Goal: Task Accomplishment & Management: Manage account settings

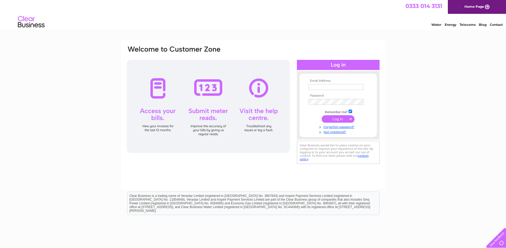
click at [343, 88] on input "text" at bounding box center [335, 87] width 55 height 6
type input "boahardware@gmail.com"
drag, startPoint x: 358, startPoint y: 88, endPoint x: 306, endPoint y: 88, distance: 52.2
click at [306, 88] on form "Email Address: boahardware@gmail.com Password:" at bounding box center [337, 107] width 77 height 56
type input "linlithgowdiy@gmail.com"
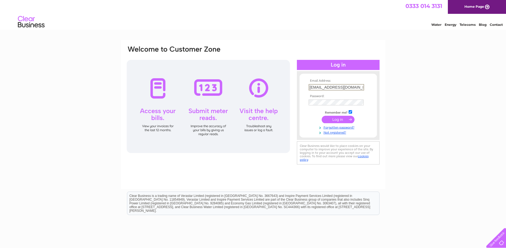
click at [337, 107] on td at bounding box center [338, 108] width 62 height 3
click at [298, 103] on div "Email Address: linlithgowdiy@gmail.com Password:" at bounding box center [338, 105] width 83 height 58
click at [338, 120] on input "submit" at bounding box center [337, 119] width 33 height 7
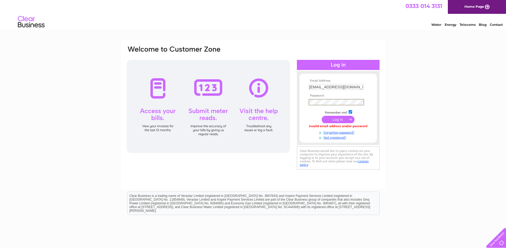
click at [321, 116] on input "submit" at bounding box center [337, 119] width 33 height 7
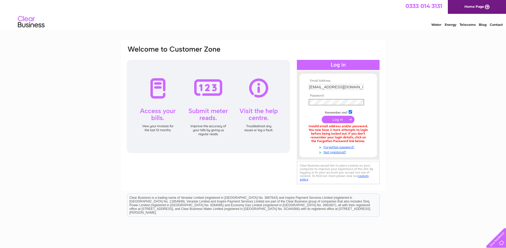
click at [321, 116] on input "submit" at bounding box center [337, 119] width 33 height 7
click at [336, 120] on input "submit" at bounding box center [337, 119] width 33 height 7
click at [321, 116] on input "submit" at bounding box center [337, 119] width 33 height 7
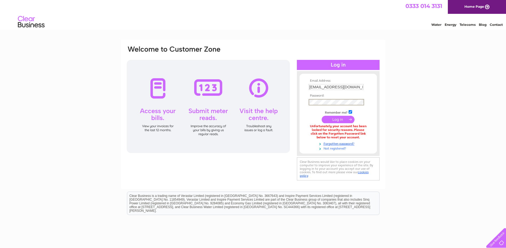
click at [334, 149] on link "Not registered?" at bounding box center [338, 148] width 60 height 5
click at [336, 142] on link "Forgotten password?" at bounding box center [338, 142] width 60 height 5
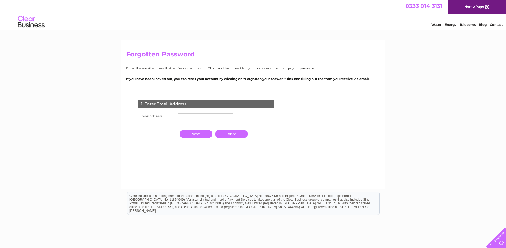
click at [192, 115] on input "text" at bounding box center [205, 117] width 55 height 6
type input "[EMAIL_ADDRESS][DOMAIN_NAME]"
click at [198, 135] on input "button" at bounding box center [195, 134] width 33 height 7
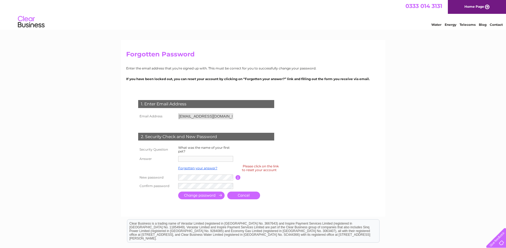
click at [223, 115] on input "linlithgowdiy@gmail.com" at bounding box center [205, 117] width 55 height 6
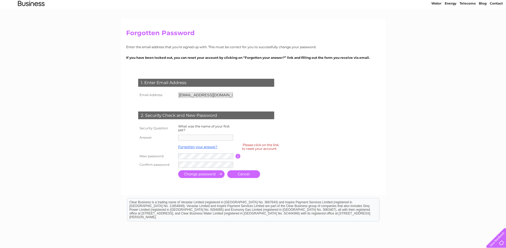
scroll to position [53, 0]
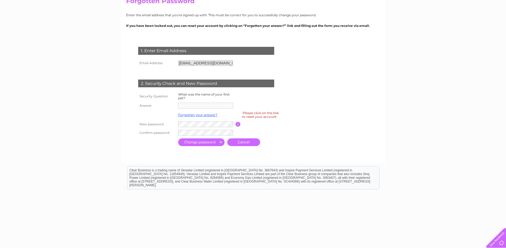
click at [227, 62] on input "[EMAIL_ADDRESS][DOMAIN_NAME]" at bounding box center [205, 63] width 55 height 6
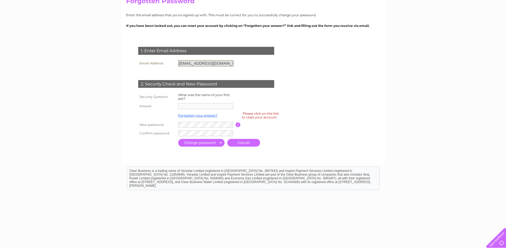
click at [200, 109] on td at bounding box center [206, 106] width 59 height 9
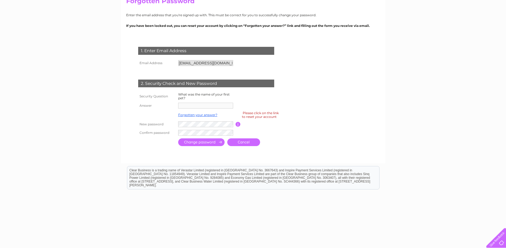
click at [224, 62] on input "[EMAIL_ADDRESS][DOMAIN_NAME]" at bounding box center [205, 63] width 55 height 6
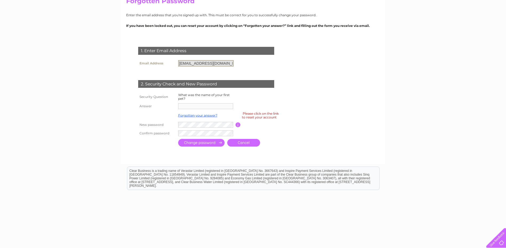
click at [223, 62] on input "[EMAIL_ADDRESS][DOMAIN_NAME]" at bounding box center [205, 63] width 55 height 6
click at [221, 63] on input "[EMAIL_ADDRESS][DOMAIN_NAME]" at bounding box center [205, 63] width 55 height 6
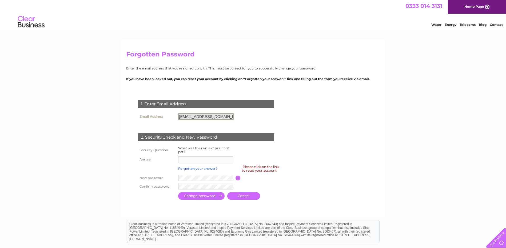
click at [218, 117] on input "[EMAIL_ADDRESS][DOMAIN_NAME]" at bounding box center [205, 117] width 55 height 6
click at [202, 117] on input "[EMAIL_ADDRESS][DOMAIN_NAME]" at bounding box center [205, 117] width 55 height 6
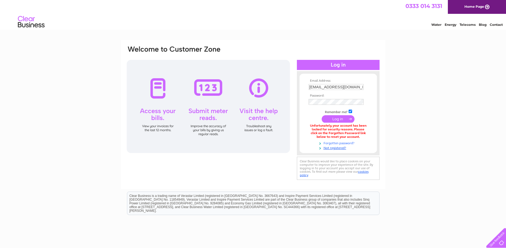
click at [341, 143] on link "Forgotten password?" at bounding box center [338, 142] width 60 height 5
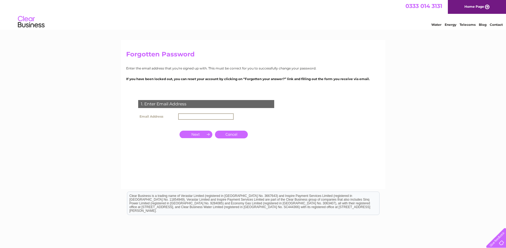
click at [192, 115] on input "text" at bounding box center [205, 117] width 55 height 6
click at [222, 116] on input "[EMAIL_ADDRESS][DOMAIN_NAME]" at bounding box center [205, 117] width 55 height 6
type input "[EMAIL_ADDRESS][DOMAIN_NAME]"
click at [172, 136] on th at bounding box center [157, 134] width 40 height 13
click at [200, 131] on input "button" at bounding box center [195, 133] width 33 height 7
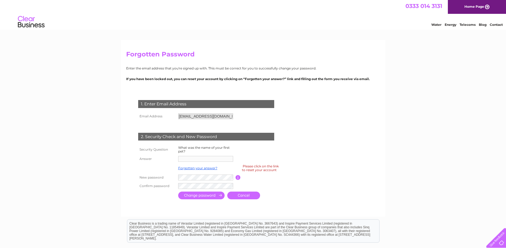
drag, startPoint x: 217, startPoint y: 117, endPoint x: 220, endPoint y: 118, distance: 3.2
click at [219, 117] on input "[EMAIL_ADDRESS][DOMAIN_NAME]" at bounding box center [205, 117] width 55 height 6
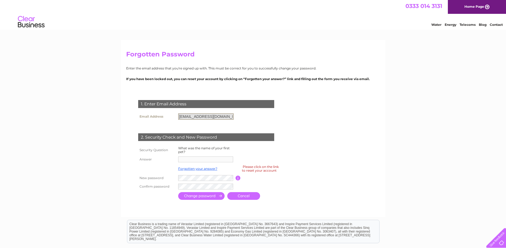
click at [222, 118] on input "[EMAIL_ADDRESS][DOMAIN_NAME]" at bounding box center [205, 117] width 55 height 6
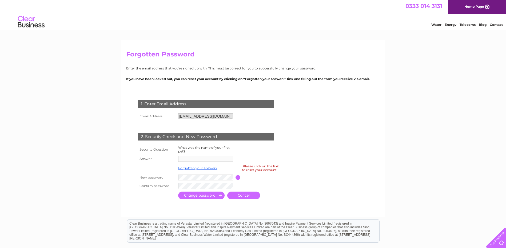
click at [225, 111] on td "1. Enter Email Address" at bounding box center [206, 103] width 139 height 17
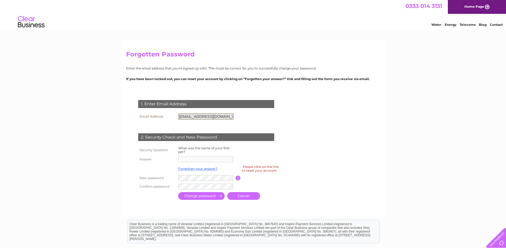
click at [225, 116] on input "[EMAIL_ADDRESS][DOMAIN_NAME]" at bounding box center [205, 117] width 55 height 6
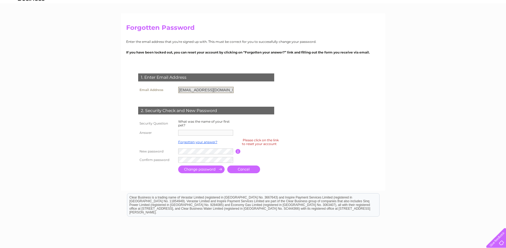
click at [223, 90] on input "linlithgowdiy@gmail.com" at bounding box center [205, 90] width 55 height 6
click at [197, 143] on link "Forgotten your answer?" at bounding box center [197, 142] width 39 height 4
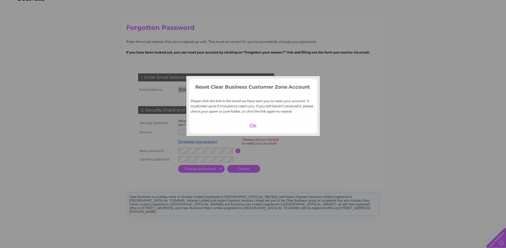
click at [253, 126] on div at bounding box center [252, 125] width 33 height 7
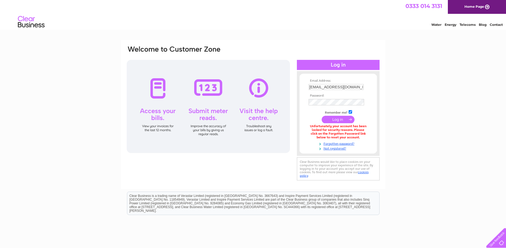
click at [336, 122] on input "submit" at bounding box center [337, 119] width 33 height 7
click at [336, 148] on link "Not registered?" at bounding box center [338, 147] width 60 height 5
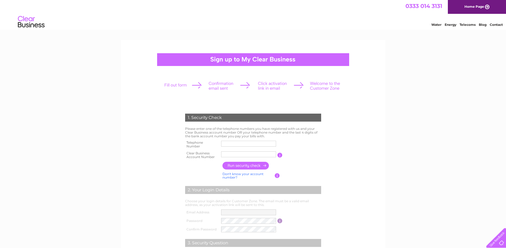
click at [247, 145] on input "text" at bounding box center [248, 144] width 55 height 6
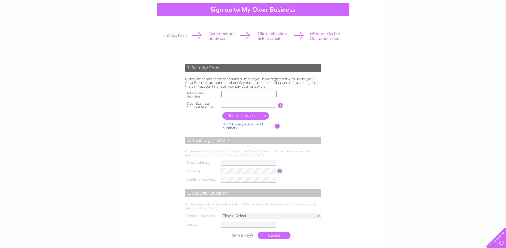
scroll to position [53, 0]
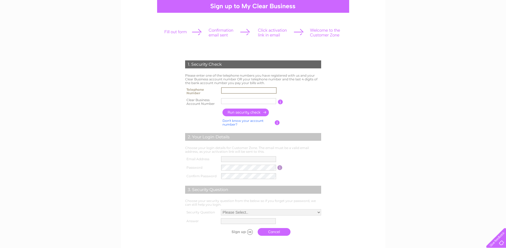
click at [246, 90] on input "text" at bounding box center [248, 90] width 55 height 6
type input "01506670924"
click at [247, 102] on input "text" at bounding box center [248, 101] width 55 height 6
type input "30307833"
click at [244, 112] on input "button" at bounding box center [245, 113] width 47 height 8
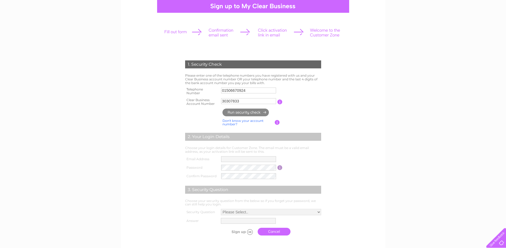
type input "**********"
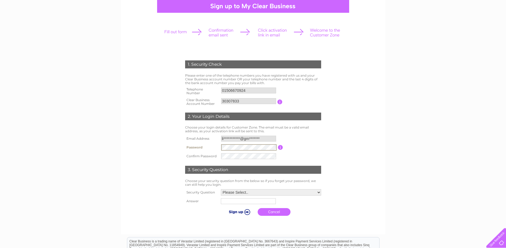
click at [217, 149] on tr "Password Password must be at least 6 characters long" at bounding box center [253, 147] width 139 height 9
click at [311, 159] on table "**********" at bounding box center [253, 148] width 139 height 26
click at [253, 191] on select "Please Select.. In what town or city was your first job? In what town or city d…" at bounding box center [271, 192] width 100 height 6
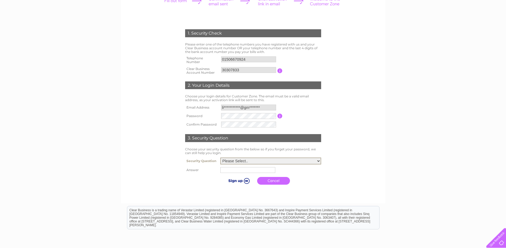
scroll to position [133, 0]
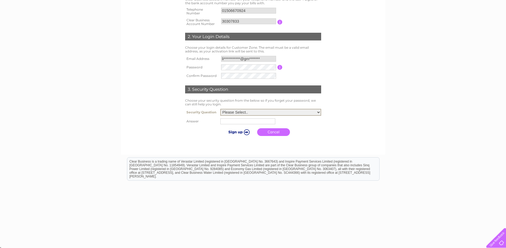
click at [267, 111] on select "Please Select.. In what town or city was your first job? In what town or city d…" at bounding box center [270, 112] width 101 height 7
select select "5"
click at [220, 109] on select "Please Select.. In what town or city was your first job? In what town or city d…" at bounding box center [270, 112] width 101 height 7
click at [251, 123] on input "text" at bounding box center [247, 122] width 55 height 6
type input "Magic"
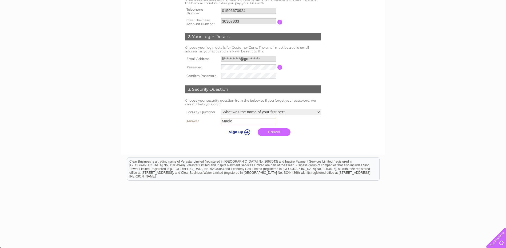
click at [242, 132] on input "submit" at bounding box center [238, 131] width 33 height 7
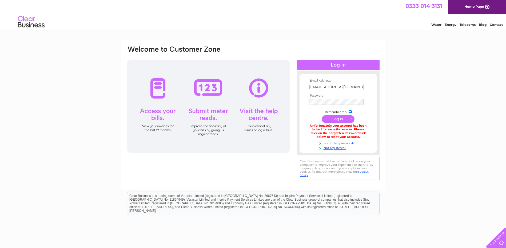
click at [338, 144] on link "Forgotten password?" at bounding box center [338, 142] width 60 height 5
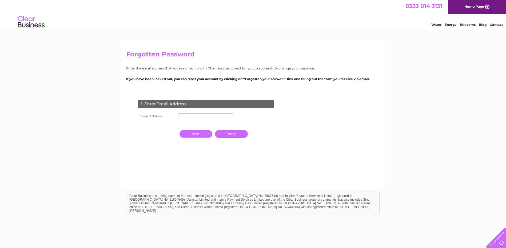
click at [211, 120] on td at bounding box center [206, 116] width 58 height 9
click at [209, 118] on input "text" at bounding box center [205, 117] width 55 height 6
paste input "Linlithgow1670!"
type input "Linlithgow1670!"
drag, startPoint x: 215, startPoint y: 117, endPoint x: 139, endPoint y: 118, distance: 76.2
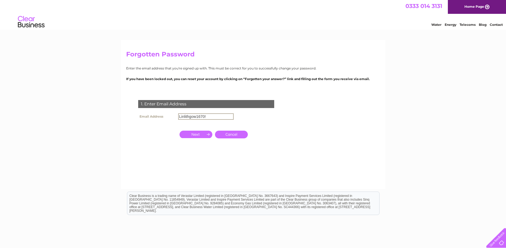
click at [139, 118] on tr "Email Address Linlithgow1670!" at bounding box center [186, 116] width 98 height 9
click at [193, 117] on input "text" at bounding box center [205, 117] width 55 height 6
type input "**********"
drag, startPoint x: 221, startPoint y: 117, endPoint x: 138, endPoint y: 117, distance: 83.7
click at [138, 117] on tr "**********" at bounding box center [186, 116] width 98 height 9
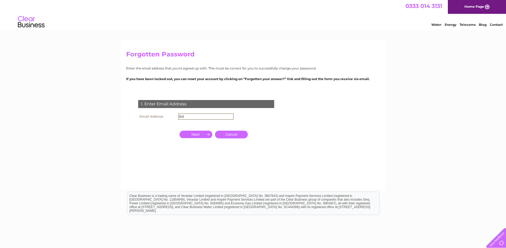
type input "[EMAIL_ADDRESS][DOMAIN_NAME]"
click at [203, 131] on input "button" at bounding box center [195, 134] width 33 height 7
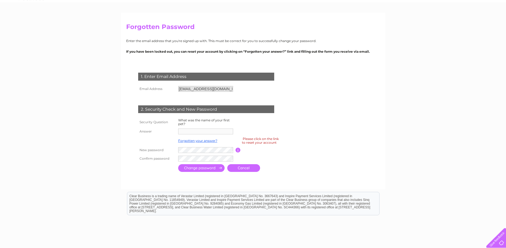
scroll to position [63, 0]
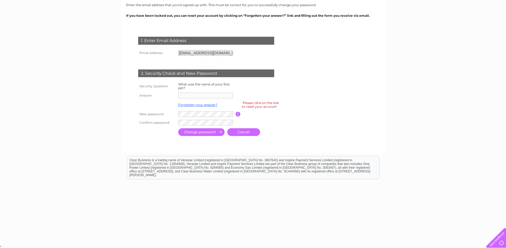
click at [223, 54] on input "[EMAIL_ADDRESS][DOMAIN_NAME]" at bounding box center [205, 53] width 55 height 6
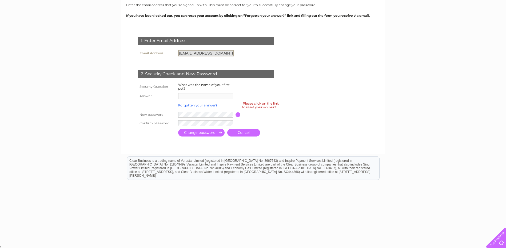
click at [223, 54] on input "[EMAIL_ADDRESS][DOMAIN_NAME]" at bounding box center [205, 53] width 55 height 6
click at [222, 54] on input "[EMAIL_ADDRESS][DOMAIN_NAME]" at bounding box center [205, 53] width 55 height 6
click at [220, 54] on input "[EMAIL_ADDRESS][DOMAIN_NAME]" at bounding box center [205, 53] width 55 height 6
click at [216, 54] on input "[EMAIL_ADDRESS][DOMAIN_NAME]" at bounding box center [205, 53] width 55 height 6
click at [188, 52] on input "[EMAIL_ADDRESS][DOMAIN_NAME]" at bounding box center [205, 53] width 55 height 6
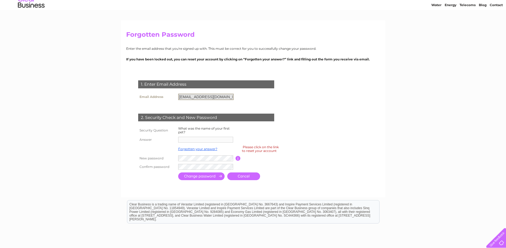
scroll to position [0, 0]
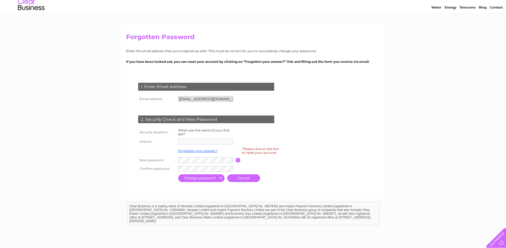
click at [201, 157] on tbody "Security Question What was the name of your first pet? Answer Forgotten your an…" at bounding box center [212, 150] width 151 height 46
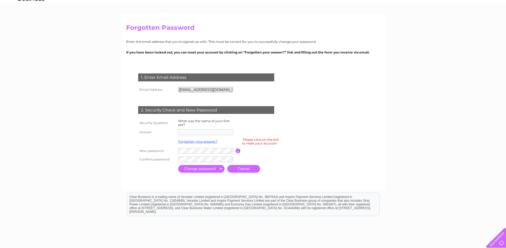
click at [199, 128] on tbody "Security Question What was the name of your first pet? Answer Forgotten your an…" at bounding box center [212, 141] width 151 height 46
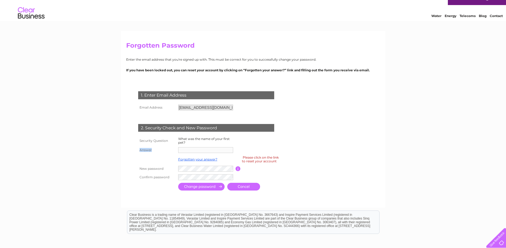
scroll to position [0, 0]
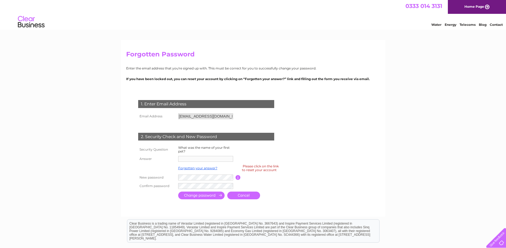
click at [326, 134] on form "1. Enter Email Address Email Address [EMAIL_ADDRESS][DOMAIN_NAME] Cancel" at bounding box center [253, 151] width 254 height 122
drag, startPoint x: 335, startPoint y: 110, endPoint x: 331, endPoint y: 103, distance: 8.1
click at [335, 110] on form "1. Enter Email Address Email Address [EMAIL_ADDRESS][DOMAIN_NAME] Cancel" at bounding box center [253, 151] width 254 height 122
click at [273, 31] on html "0333 014 3131 Home Page Water Energy Telecoms Blog Contact" at bounding box center [253, 15] width 506 height 31
click at [471, 5] on link "Home Page" at bounding box center [476, 7] width 58 height 14
